Goal: Find specific page/section: Find specific page/section

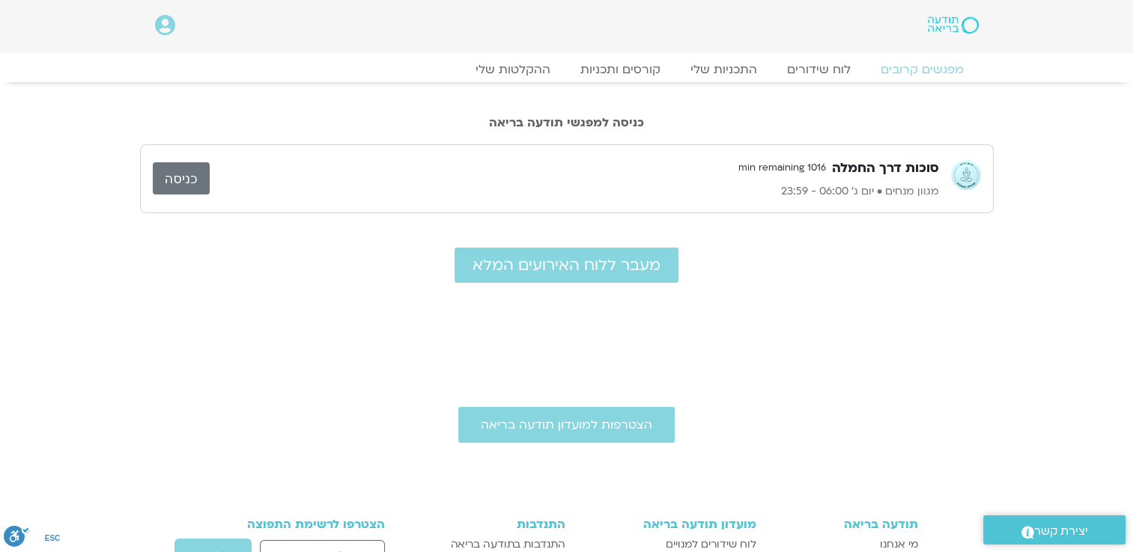
click at [182, 182] on link "כניסה" at bounding box center [181, 178] width 57 height 32
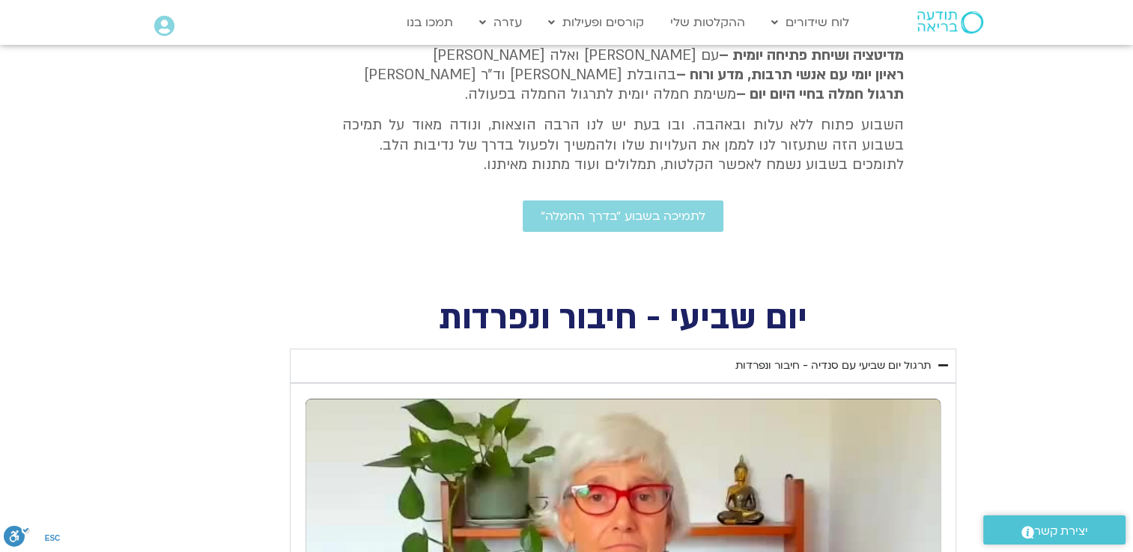
scroll to position [210, 0]
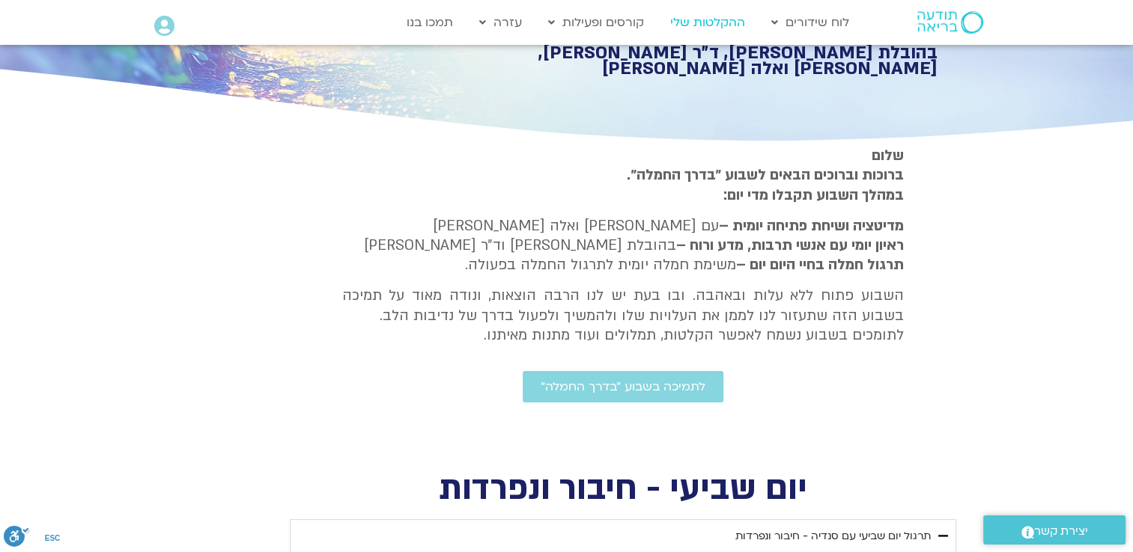
click at [709, 22] on link "ההקלטות שלי" at bounding box center [708, 22] width 90 height 28
